Goal: Find specific page/section: Find specific page/section

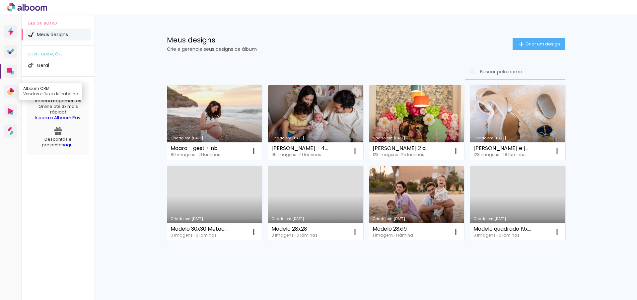
click at [10, 94] on icon at bounding box center [10, 92] width 6 height 6
click at [11, 56] on link "Proof Sistema de seleção e venda de fotos" at bounding box center [10, 51] width 13 height 13
